Goal: Check status

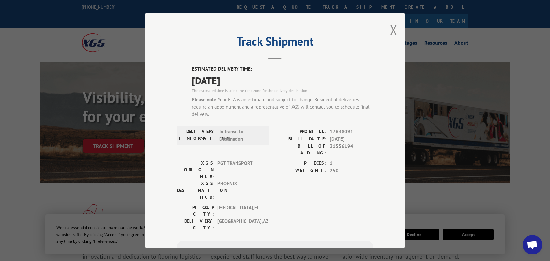
click at [350, 132] on div "PROBILL: 17638091" at bounding box center [324, 132] width 98 height 8
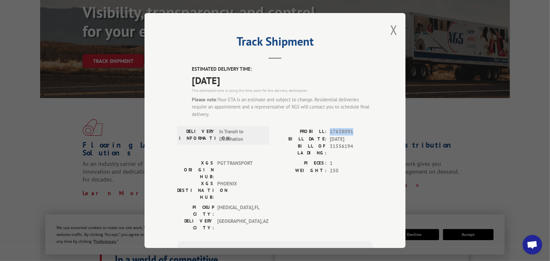
scroll to position [85, 0]
click at [390, 30] on button "Close modal" at bounding box center [393, 29] width 7 height 17
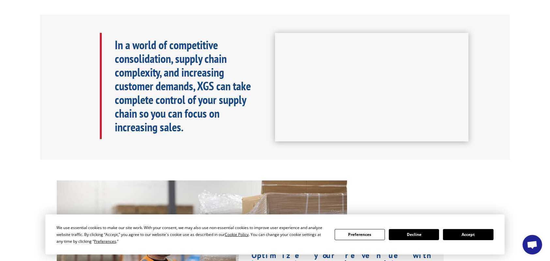
scroll to position [306, 0]
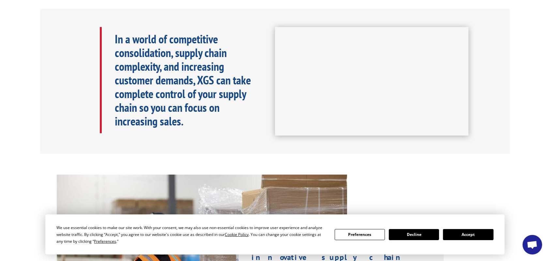
click at [472, 236] on button "Accept" at bounding box center [468, 234] width 50 height 11
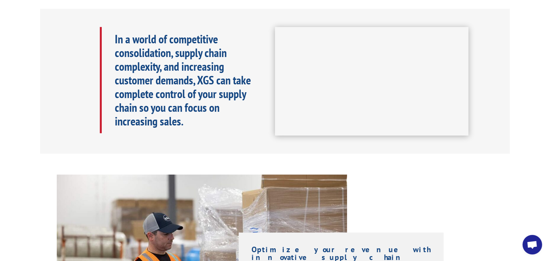
click at [262, 9] on div "In a world of competitive consolidation, supply chain complexity, and increasin…" at bounding box center [275, 81] width 470 height 145
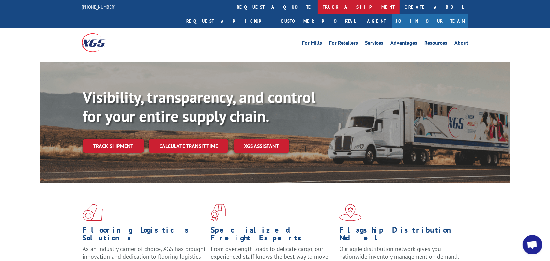
click at [318, 4] on link "track a shipment" at bounding box center [359, 7] width 82 height 14
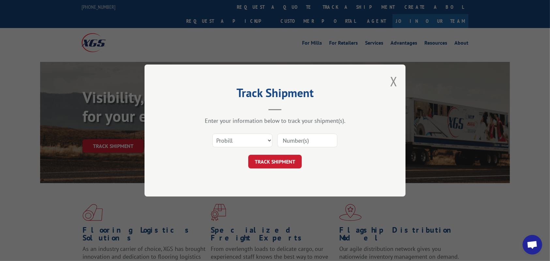
click at [289, 139] on input at bounding box center [307, 141] width 60 height 14
paste input "17638091"
type input "17638091"
click at [276, 162] on button "TRACK SHIPMENT" at bounding box center [274, 162] width 53 height 14
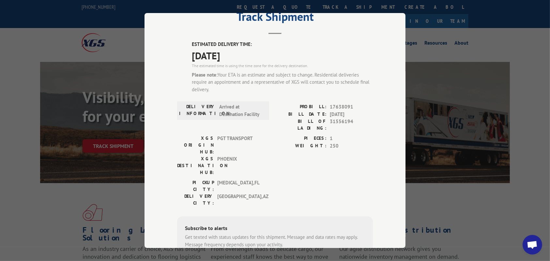
scroll to position [23, 0]
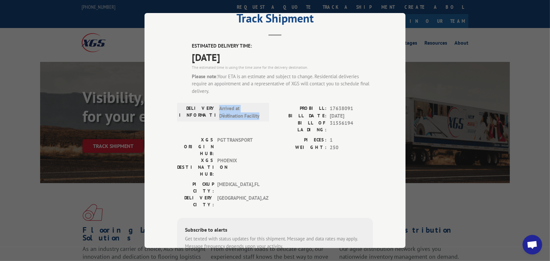
drag, startPoint x: 216, startPoint y: 109, endPoint x: 265, endPoint y: 116, distance: 49.8
click at [265, 116] on div "DELIVERY INFORMATION: Arrived at Destination Facility" at bounding box center [223, 112] width 92 height 19
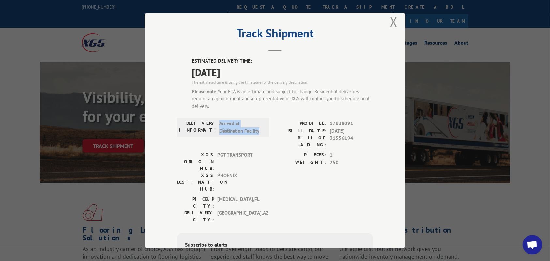
scroll to position [5, 0]
